Goal: Transaction & Acquisition: Obtain resource

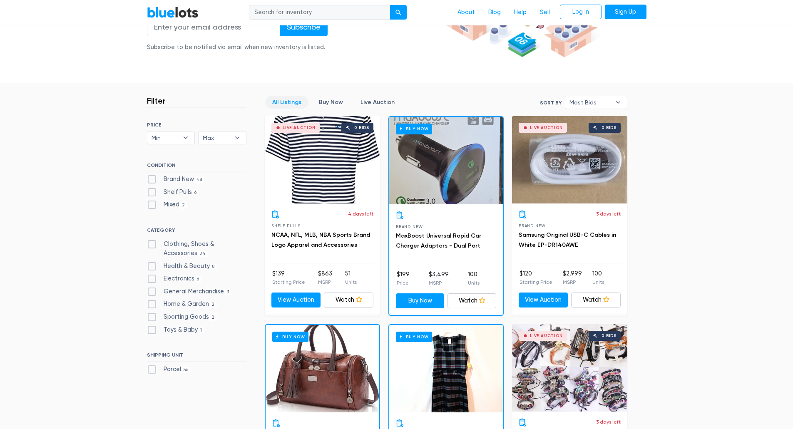
scroll to position [166, 0]
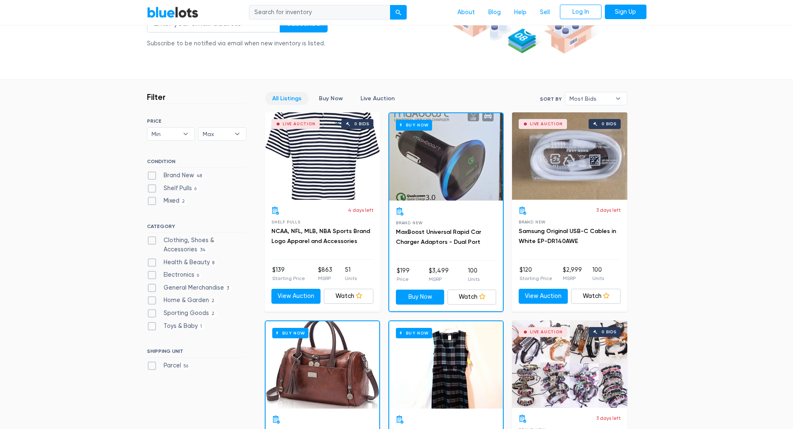
click at [153, 174] on label "Brand New 48" at bounding box center [176, 175] width 58 height 9
click at [152, 174] on New"] "Brand New 48" at bounding box center [149, 173] width 5 height 5
checkbox New"] "true"
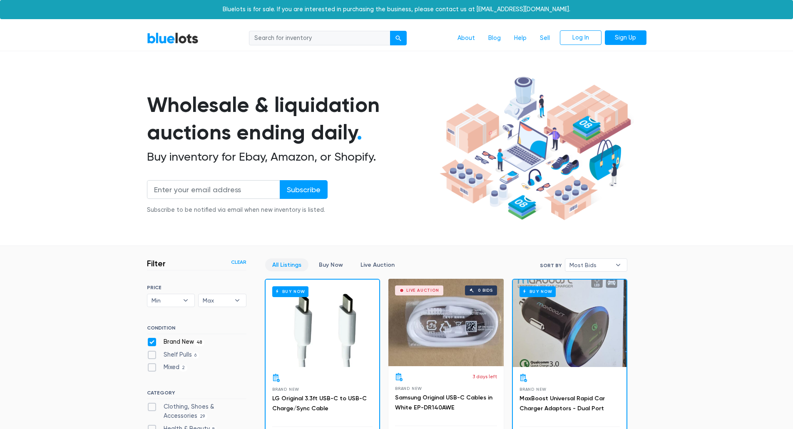
scroll to position [224, 0]
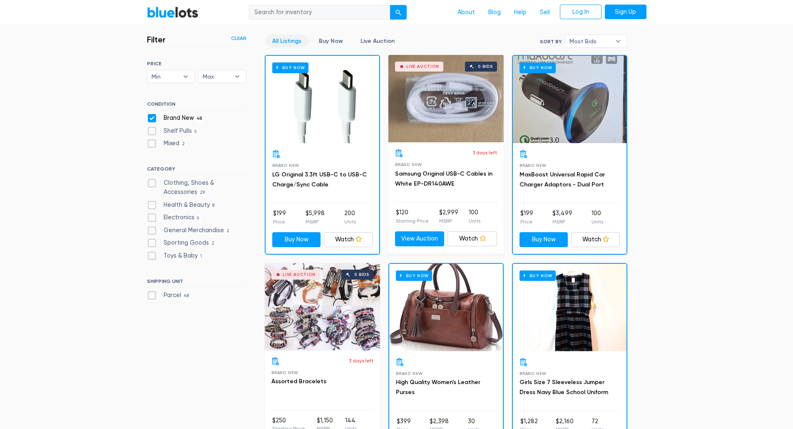
click at [150, 132] on label "Shelf Pulls 6" at bounding box center [173, 131] width 52 height 9
click at [150, 132] on Pulls"] "Shelf Pulls 6" at bounding box center [149, 129] width 5 height 5
checkbox Pulls"] "true"
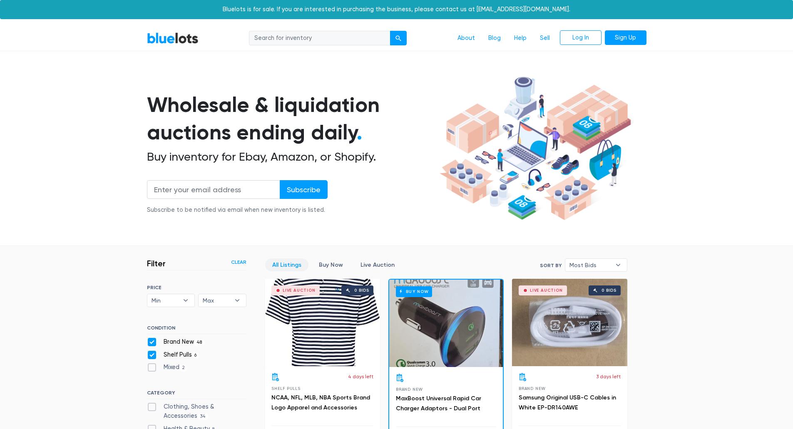
scroll to position [224, 0]
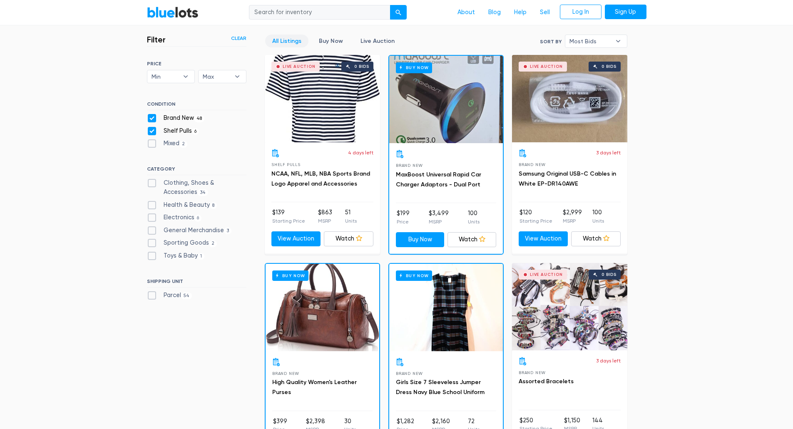
click at [148, 185] on label "Clothing, Shoes & Accessories 34" at bounding box center [196, 188] width 99 height 18
click at [148, 184] on Accessories"] "Clothing, Shoes & Accessories 34" at bounding box center [149, 181] width 5 height 5
checkbox Accessories"] "true"
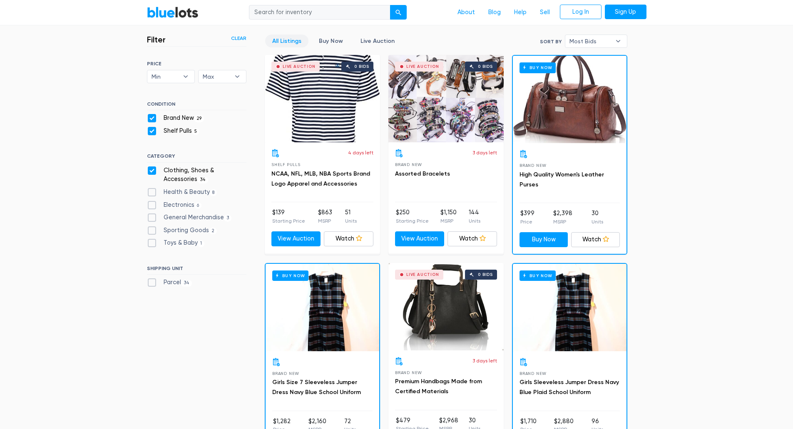
scroll to position [99, 0]
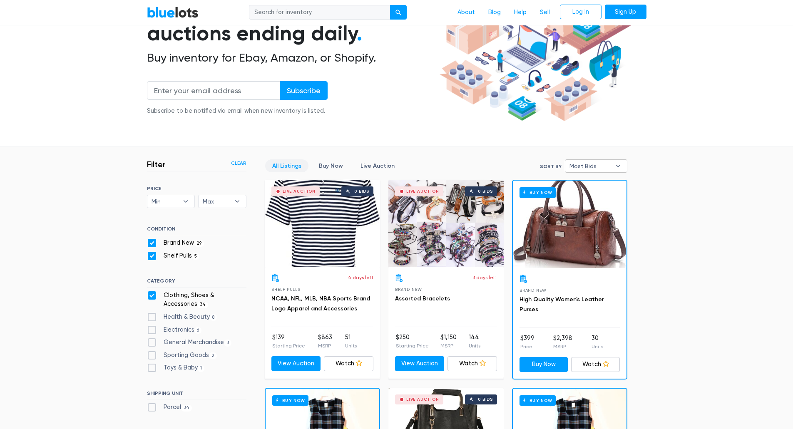
click at [598, 167] on span "Most Bids" at bounding box center [590, 166] width 42 height 12
click at [588, 220] on li "Lowest Price" at bounding box center [599, 222] width 65 height 13
select select "lowest_price"
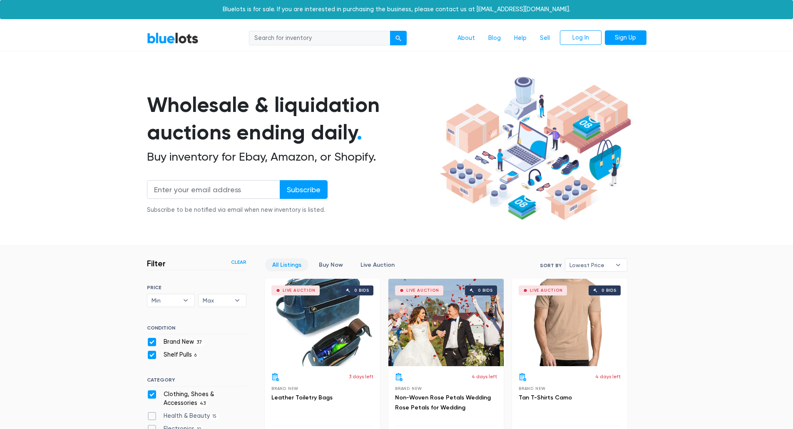
scroll to position [224, 0]
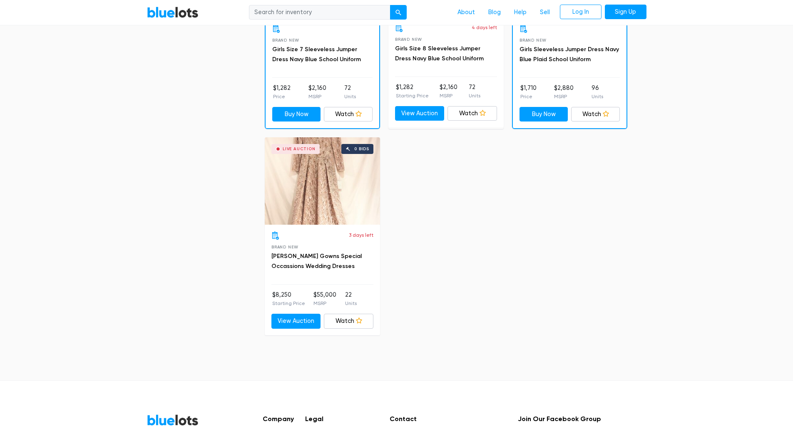
scroll to position [3054, 0]
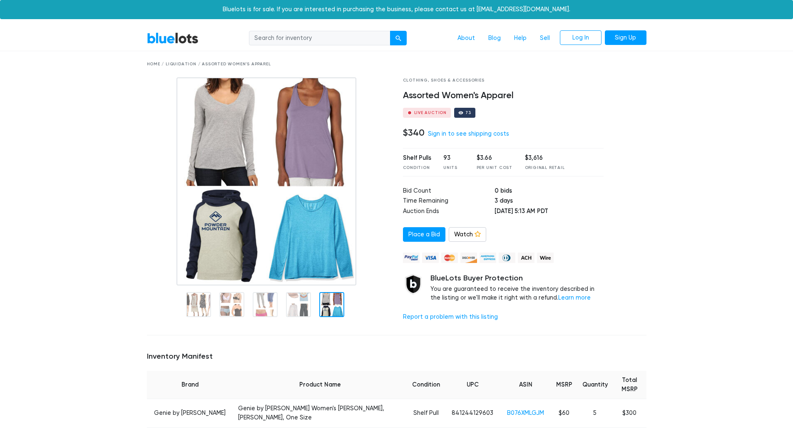
click at [623, 239] on div at bounding box center [631, 202] width 43 height 251
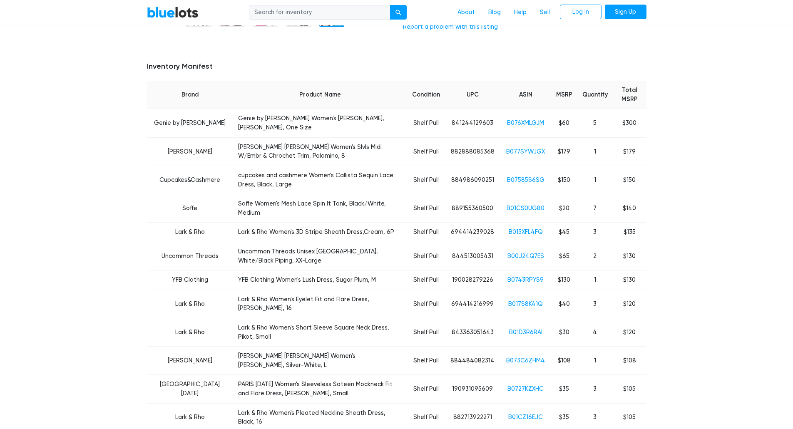
scroll to position [291, 0]
click at [530, 118] on link "B076XMLGJM" at bounding box center [525, 121] width 37 height 7
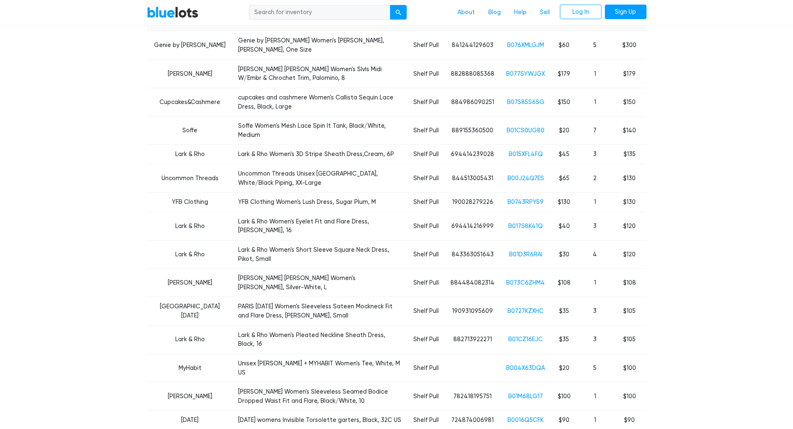
scroll to position [375, 0]
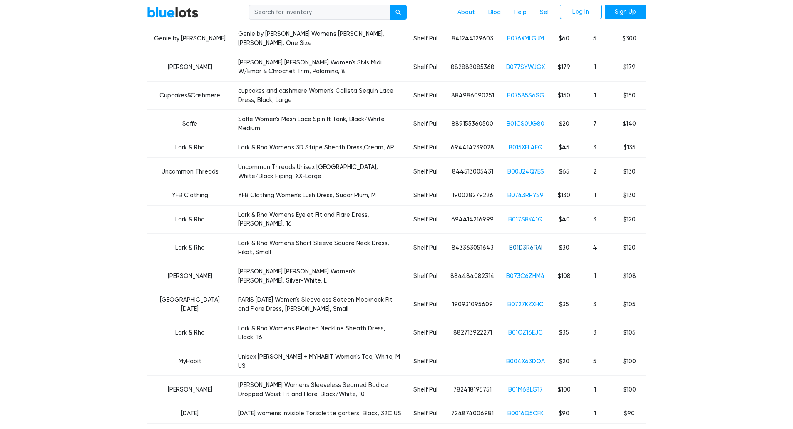
click at [519, 244] on link "B01D3R6RAI" at bounding box center [525, 247] width 33 height 7
click at [541, 168] on link "B00J24Q7ES" at bounding box center [525, 171] width 37 height 7
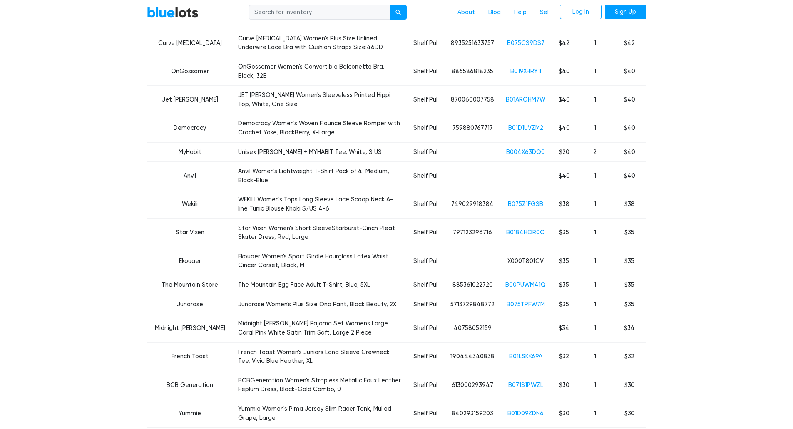
scroll to position [1082, 0]
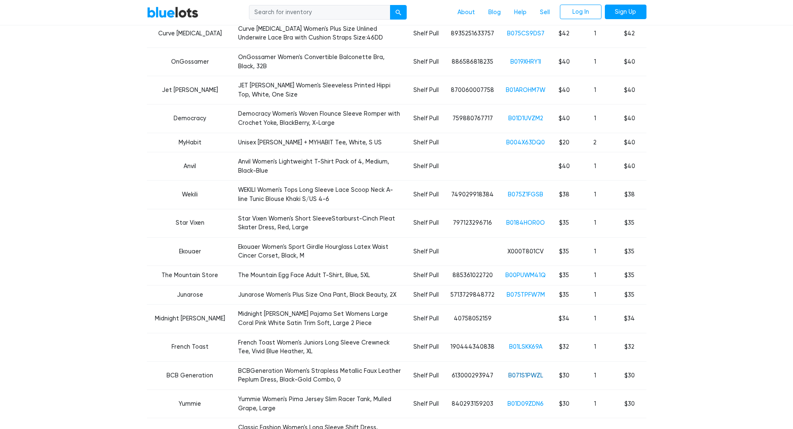
click at [517, 372] on link "B071S1PWZL" at bounding box center [525, 375] width 35 height 7
